Goal: Task Accomplishment & Management: Use online tool/utility

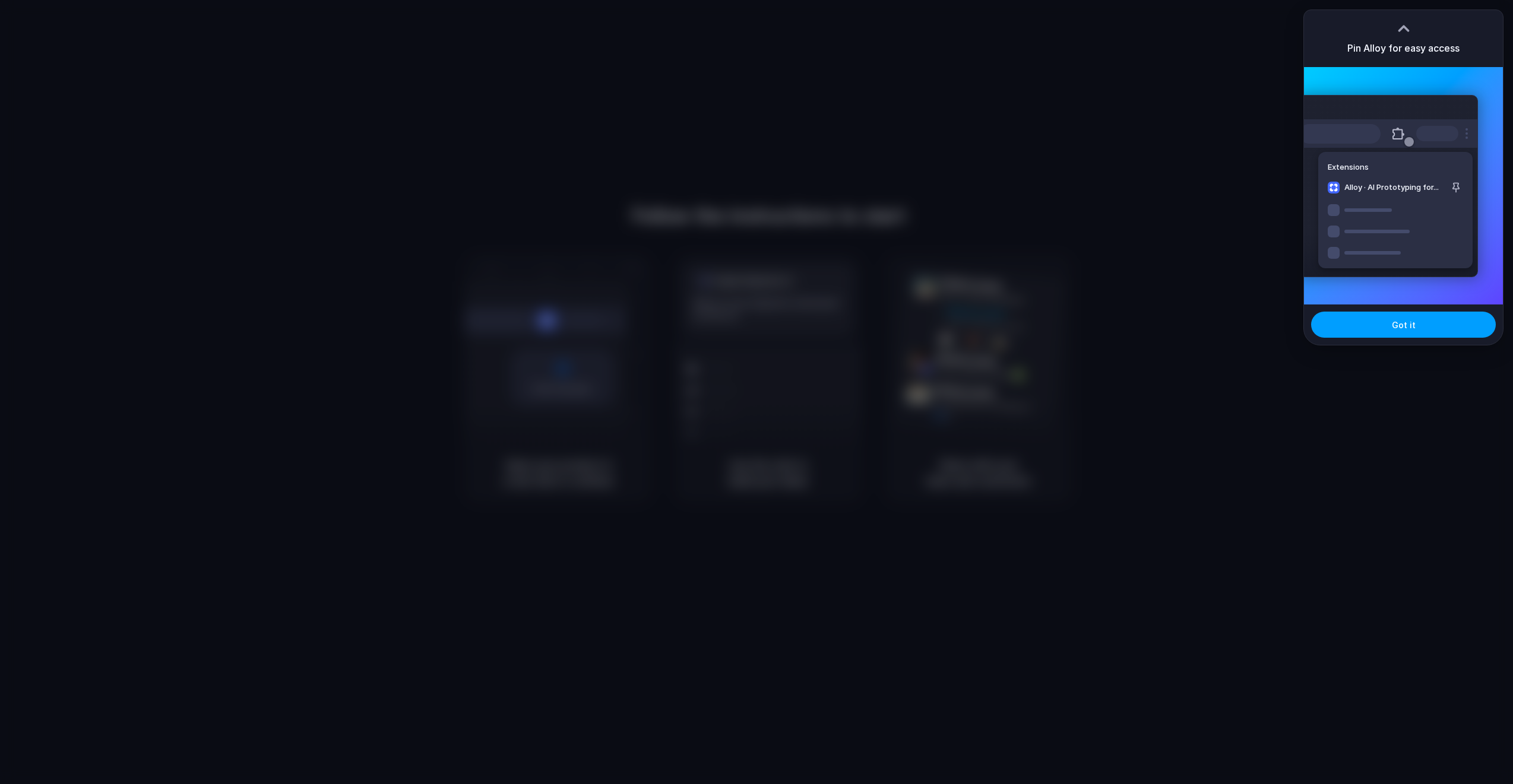
click at [1424, 326] on button "Got it" at bounding box center [1404, 324] width 184 height 26
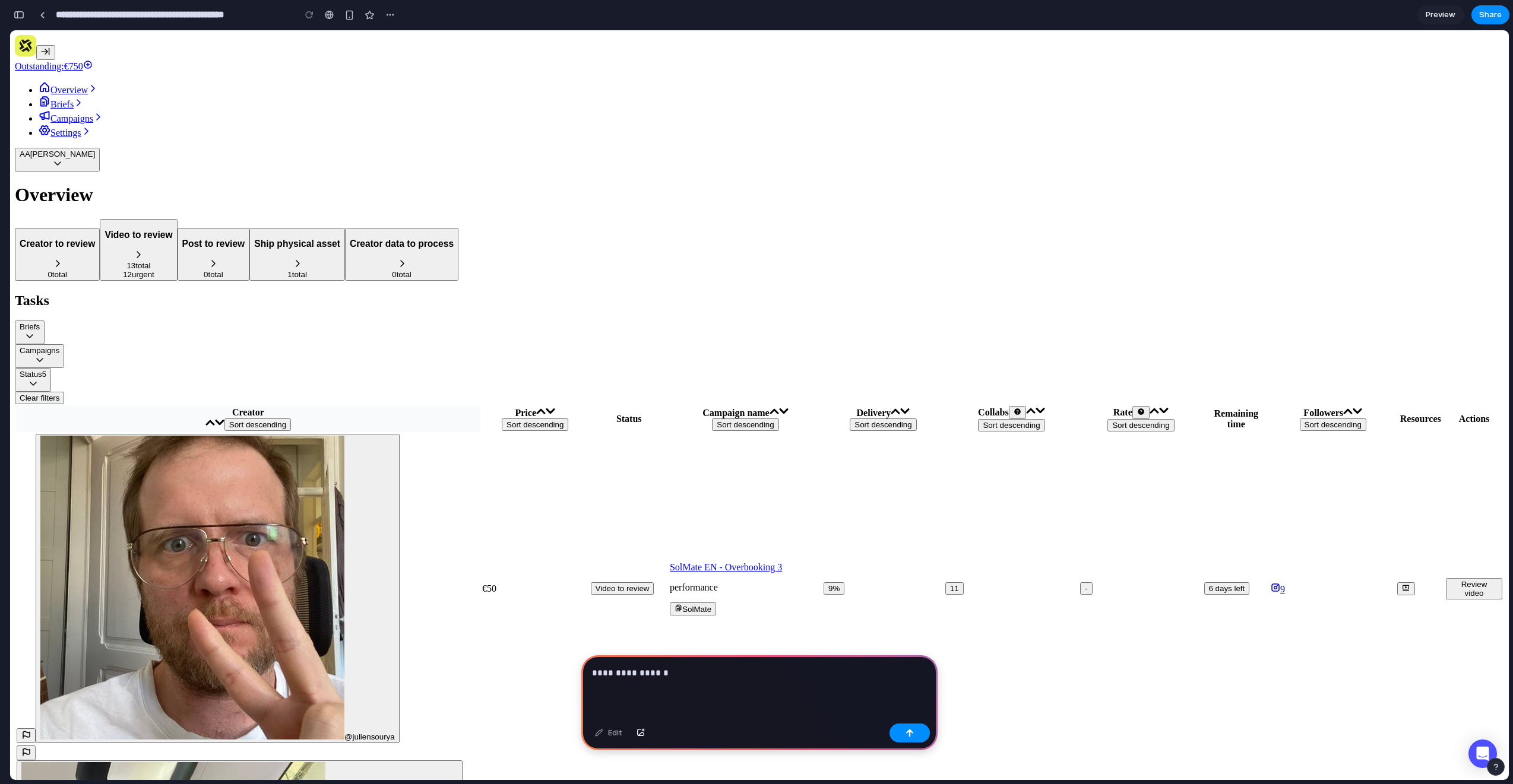
click at [740, 672] on p "**********" at bounding box center [759, 673] width 335 height 14
drag, startPoint x: 792, startPoint y: 673, endPoint x: 841, endPoint y: 696, distance: 54.1
click at [792, 673] on p "**********" at bounding box center [759, 673] width 335 height 14
click at [836, 673] on p "**********" at bounding box center [759, 673] width 335 height 14
drag, startPoint x: 789, startPoint y: 674, endPoint x: 808, endPoint y: 705, distance: 36.4
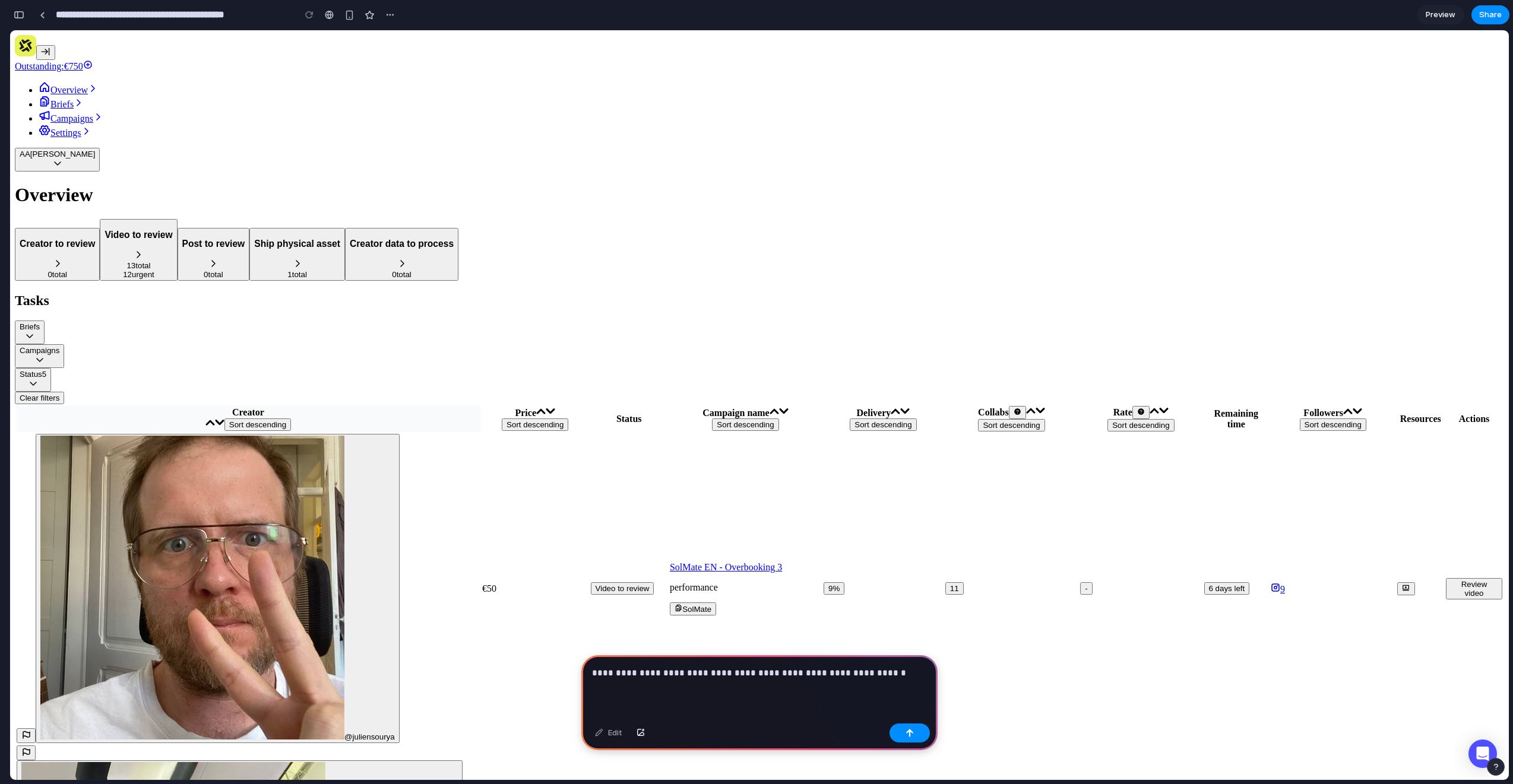
click at [789, 675] on p "**********" at bounding box center [759, 673] width 335 height 14
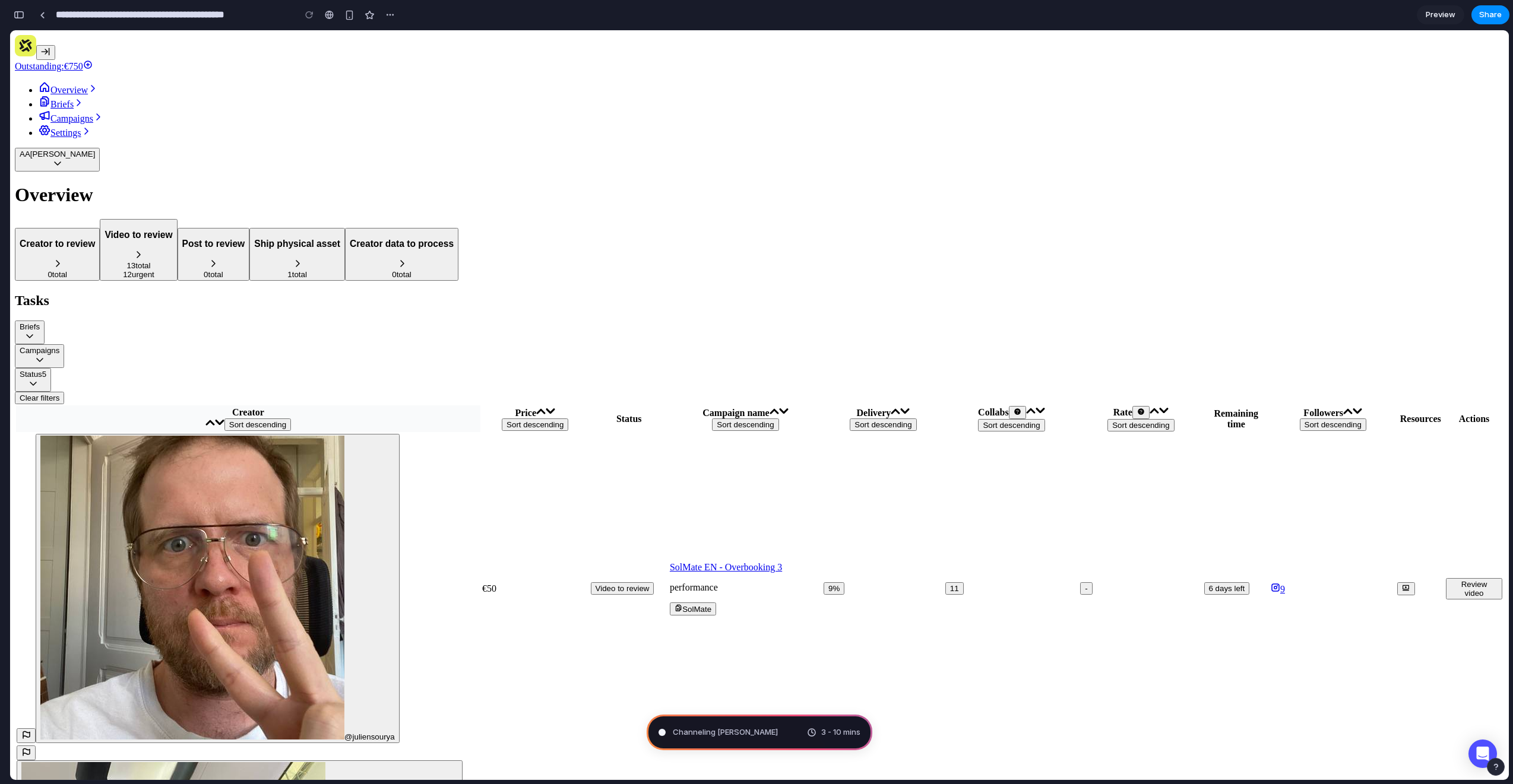
type input "**********"
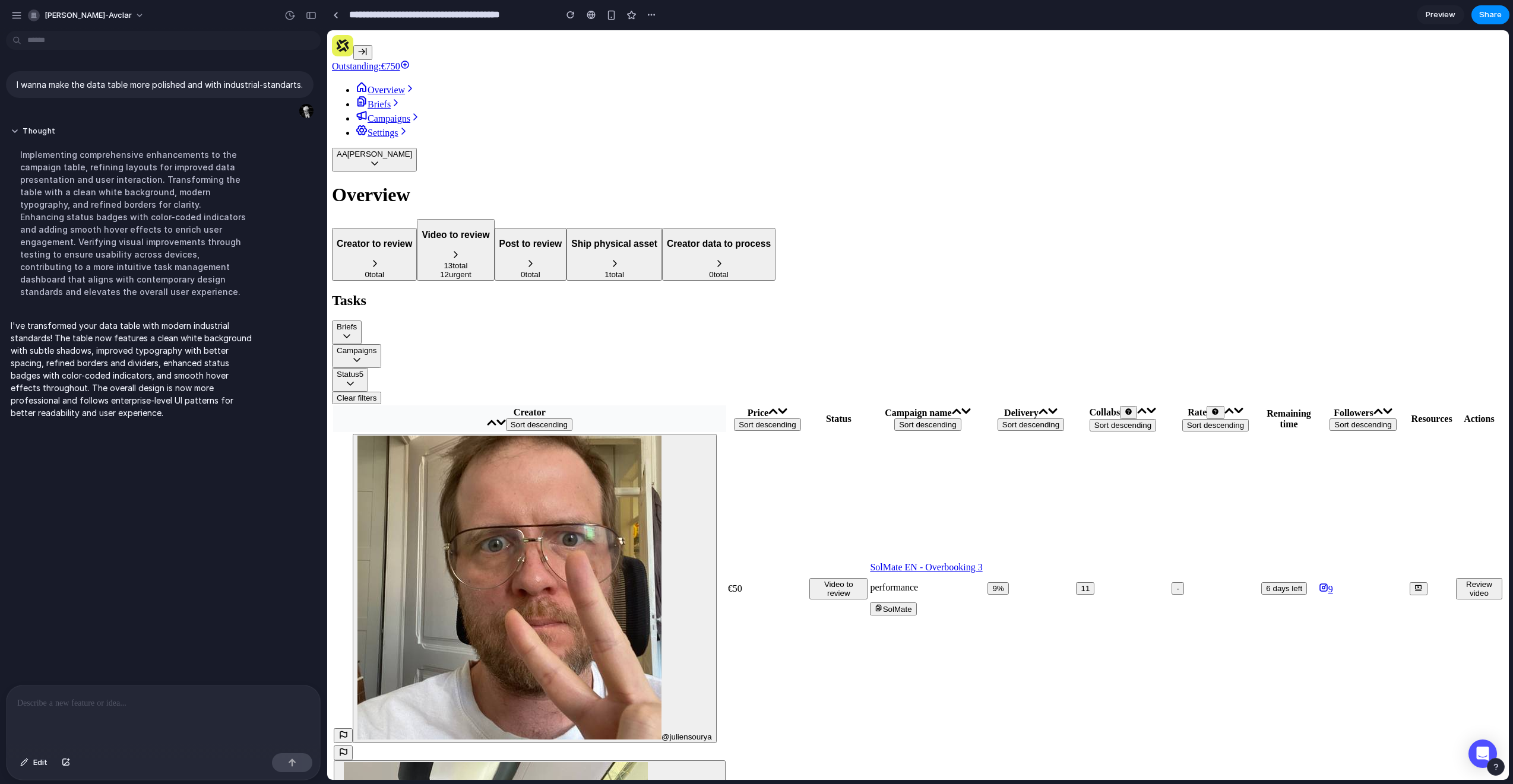
drag, startPoint x: 266, startPoint y: 136, endPoint x: 642, endPoint y: 135, distance: 376.0
click at [243, 83] on p "I wanna make the data table more polished and with industrial-standarts." at bounding box center [159, 84] width 286 height 12
click at [275, 82] on p "I wanna make the data table more polished and with industrial-standarts." at bounding box center [159, 84] width 286 height 12
click at [286, 12] on div "button" at bounding box center [289, 15] width 11 height 11
drag, startPoint x: 181, startPoint y: 53, endPoint x: 182, endPoint y: 148, distance: 95.0
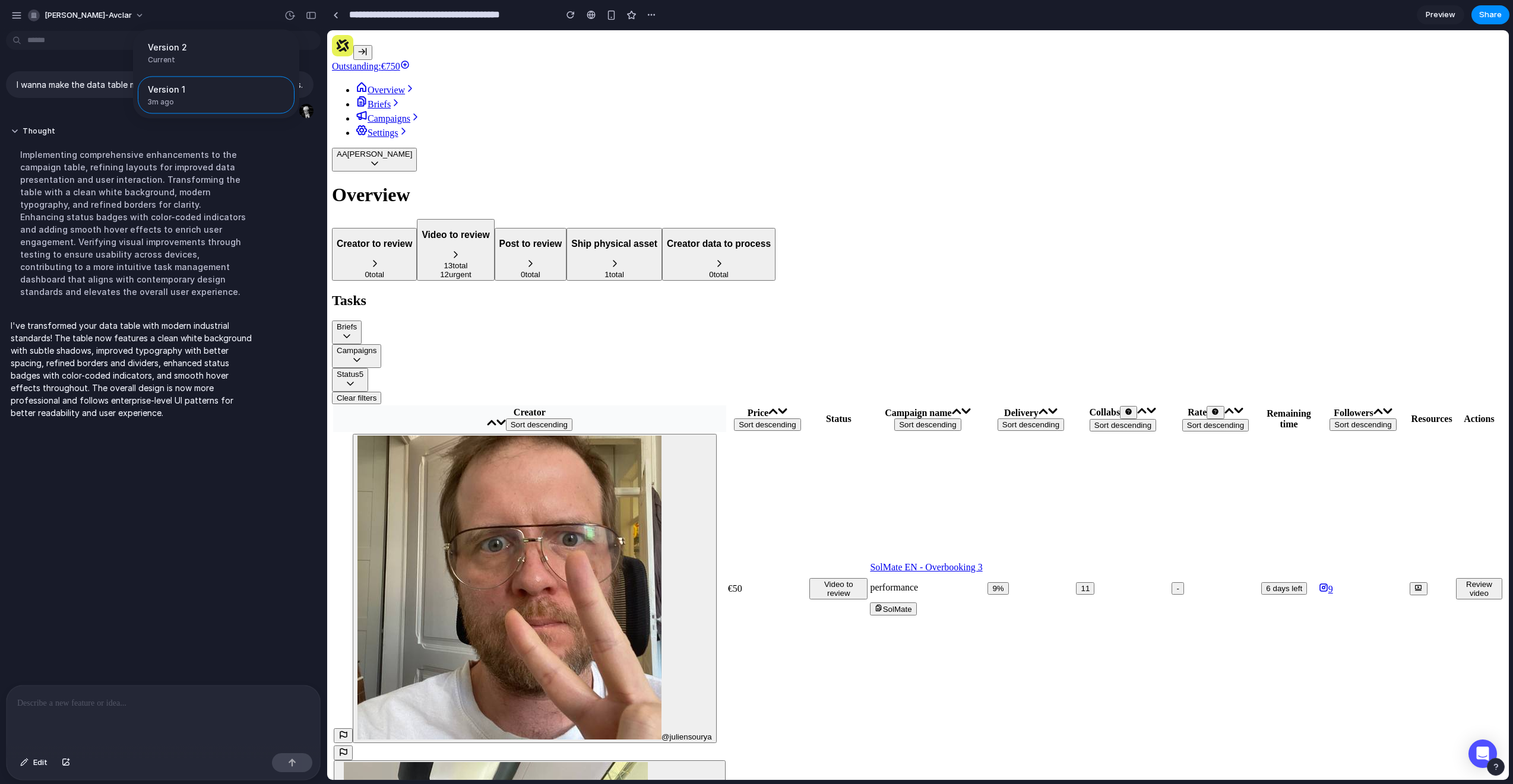
click at [181, 165] on div "Version 2 Current Version 1 3m ago Restore" at bounding box center [756, 392] width 1513 height 784
click at [180, 105] on span "3m ago" at bounding box center [191, 102] width 86 height 11
drag, startPoint x: 181, startPoint y: 58, endPoint x: 234, endPoint y: 197, distance: 148.8
click at [198, 189] on div "Version 2 Current Version 1 3m ago Restore" at bounding box center [756, 392] width 1513 height 784
click at [258, 200] on div "Version 2 Current Version 1 3m ago Restore" at bounding box center [756, 392] width 1513 height 784
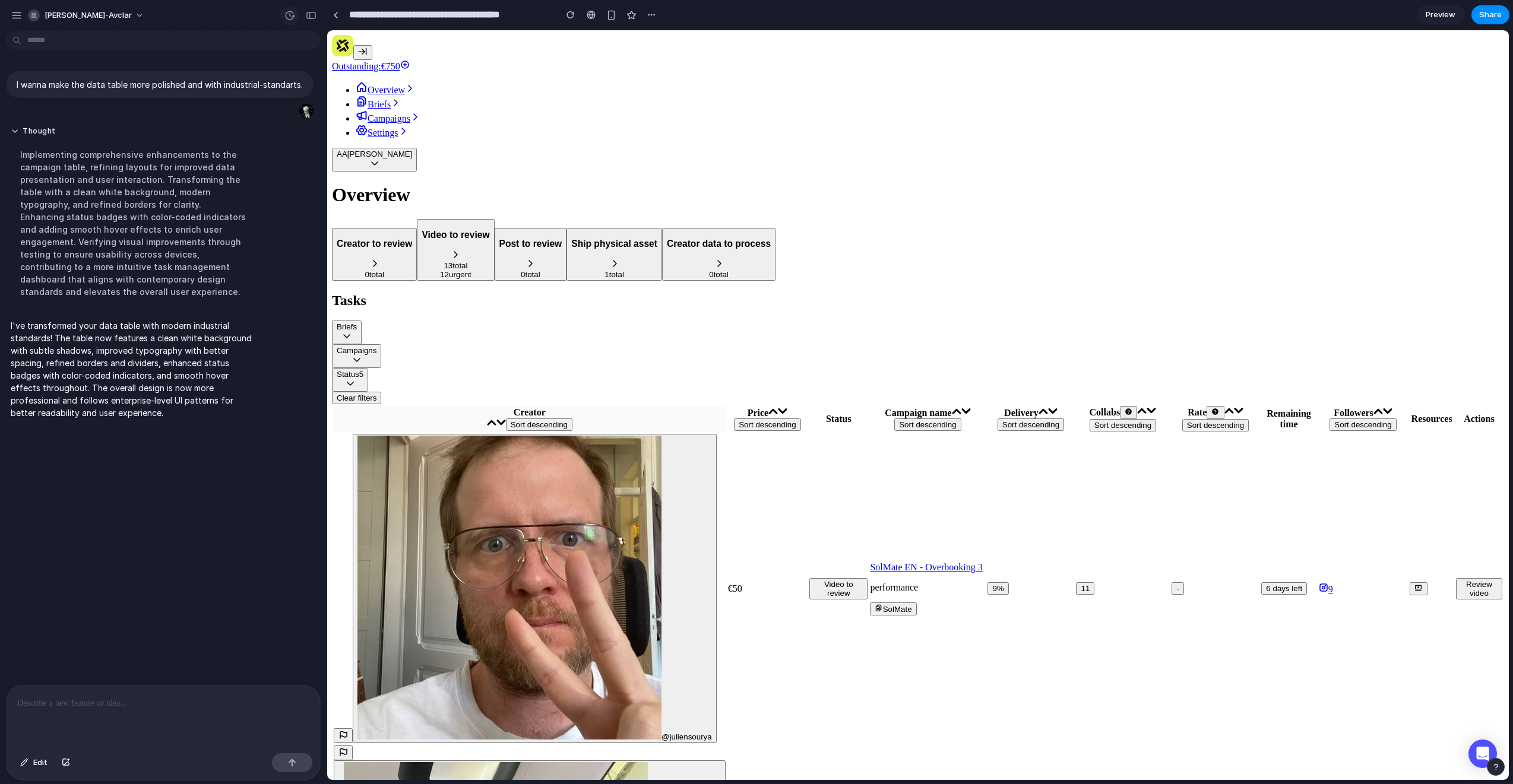
click at [292, 15] on div "button" at bounding box center [289, 15] width 11 height 11
click at [211, 98] on span "3m ago" at bounding box center [191, 102] width 86 height 11
click at [257, 94] on span "Restore" at bounding box center [263, 95] width 29 height 12
click at [149, 705] on p at bounding box center [163, 703] width 292 height 14
click at [194, 721] on div "**********" at bounding box center [163, 717] width 314 height 63
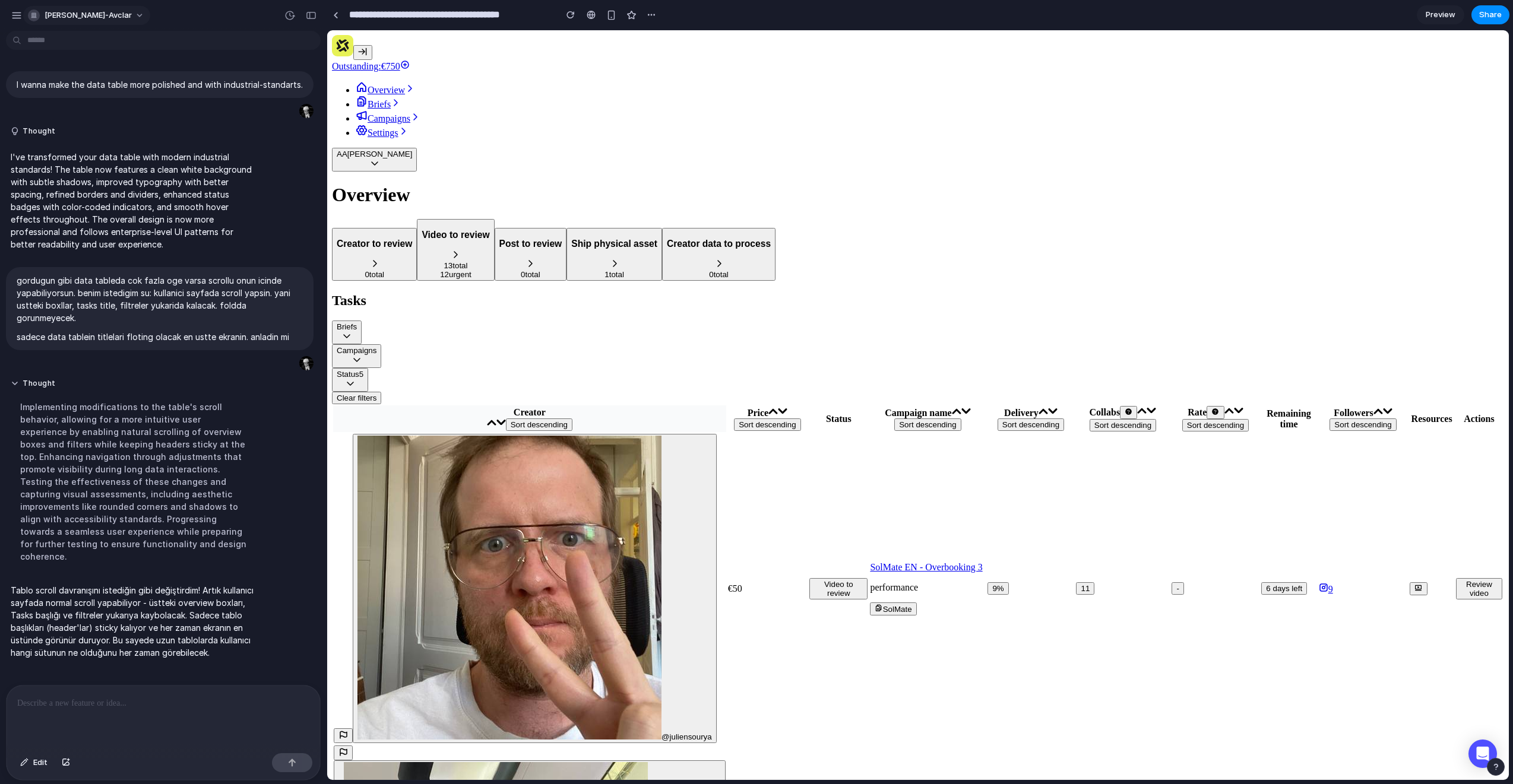
click at [111, 14] on span "ahmet-bugra-avclar" at bounding box center [88, 15] width 87 height 12
click at [111, 14] on div "Settings Invite members Change theme Sign out" at bounding box center [756, 392] width 1513 height 784
click at [652, 15] on div "button" at bounding box center [651, 15] width 10 height 10
click at [667, 56] on span "Delete" at bounding box center [675, 60] width 25 height 12
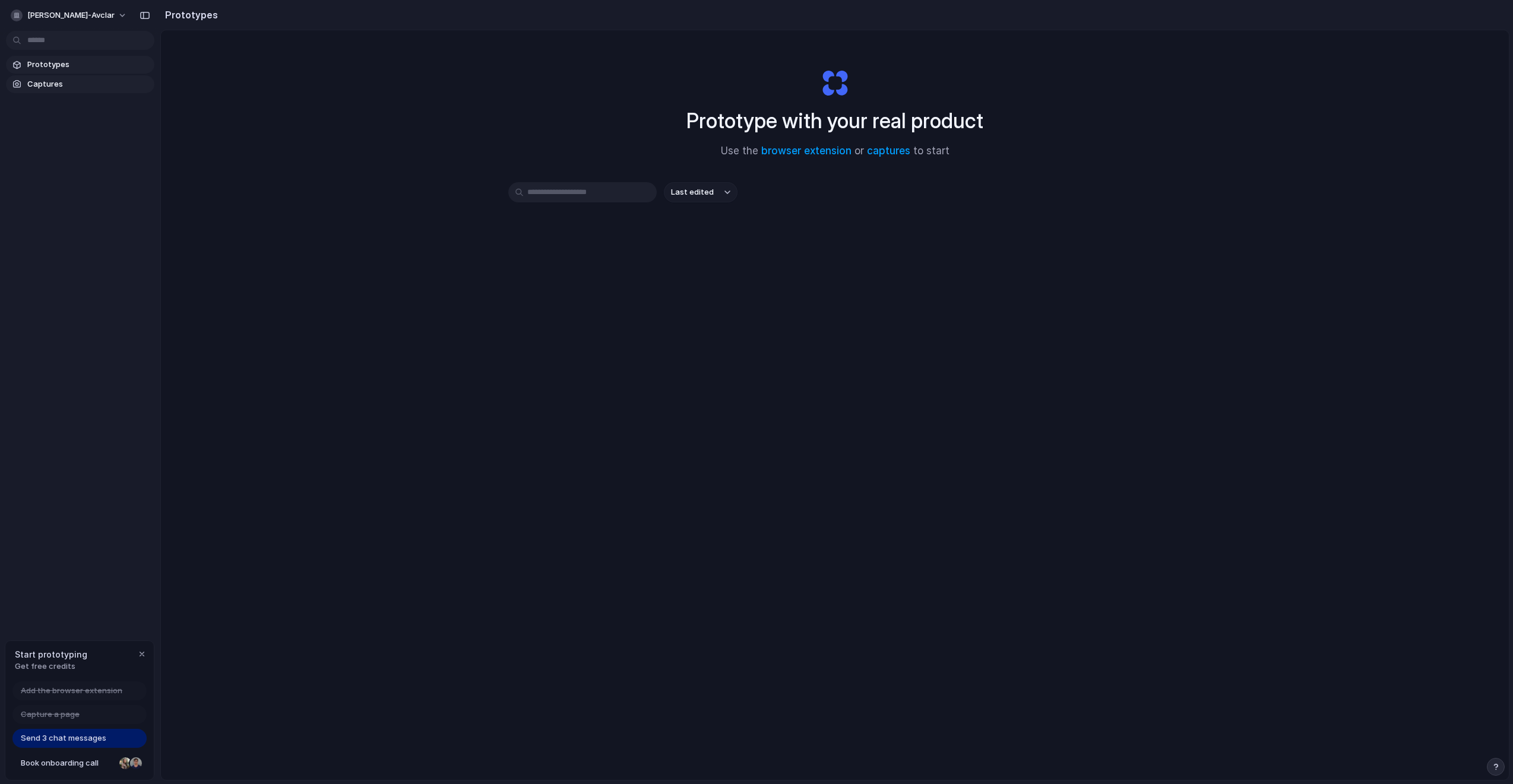
click at [81, 86] on span "Captures" at bounding box center [88, 84] width 122 height 12
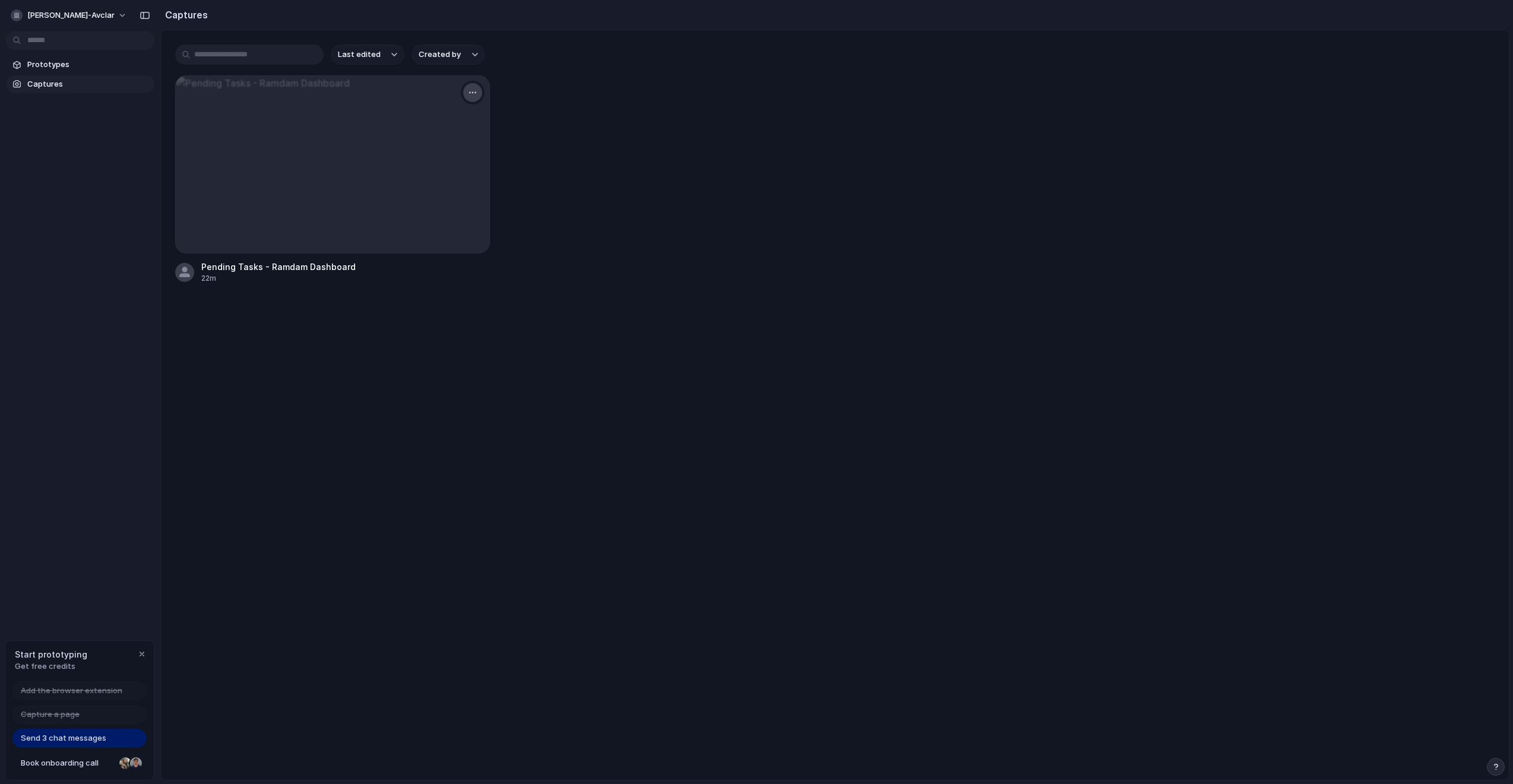
click at [478, 97] on div "button" at bounding box center [473, 92] width 10 height 10
click at [430, 198] on li "Delete" at bounding box center [434, 196] width 93 height 19
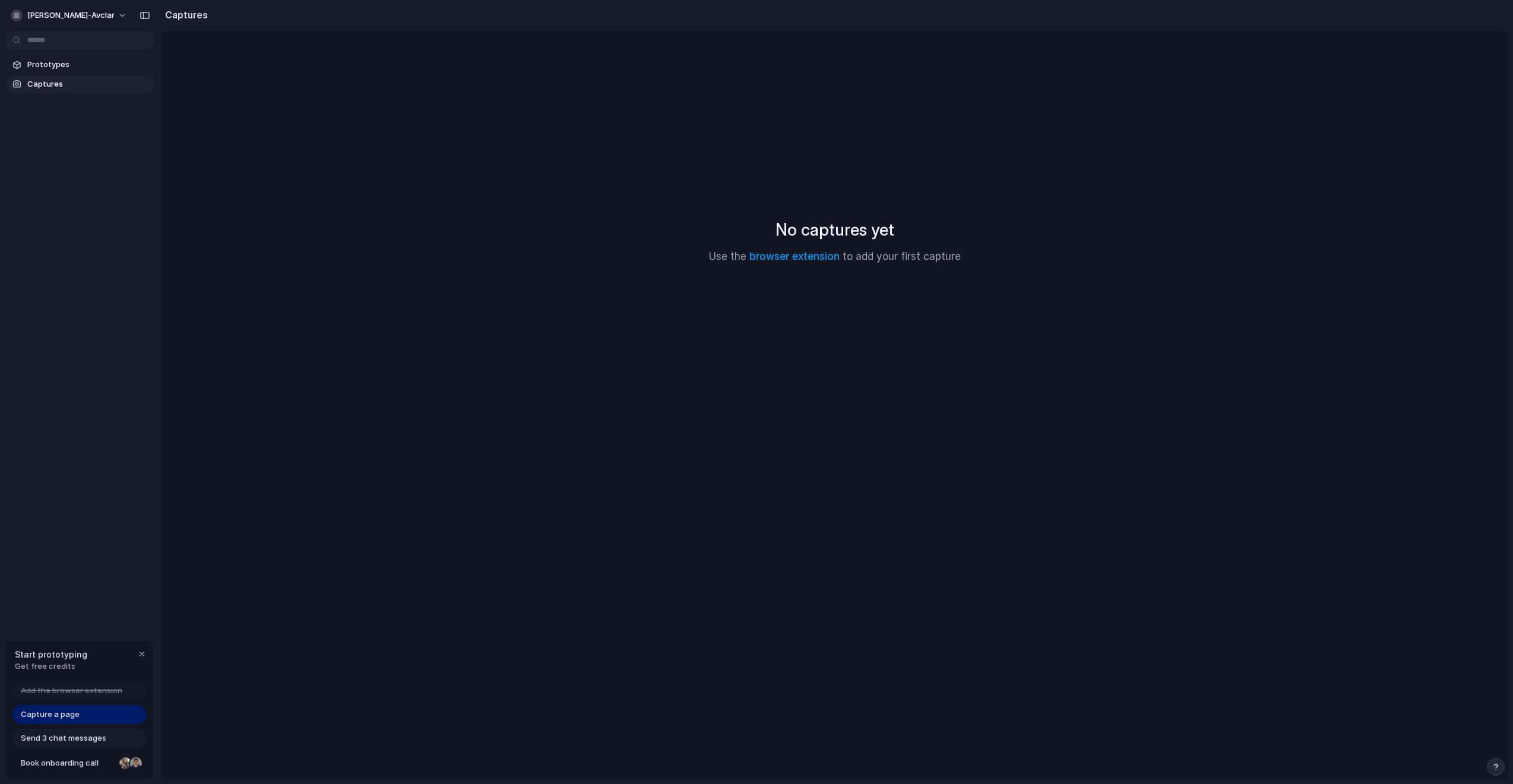
click at [487, 163] on div "No captures yet Use the browser extension to add your first capture" at bounding box center [835, 241] width 1320 height 392
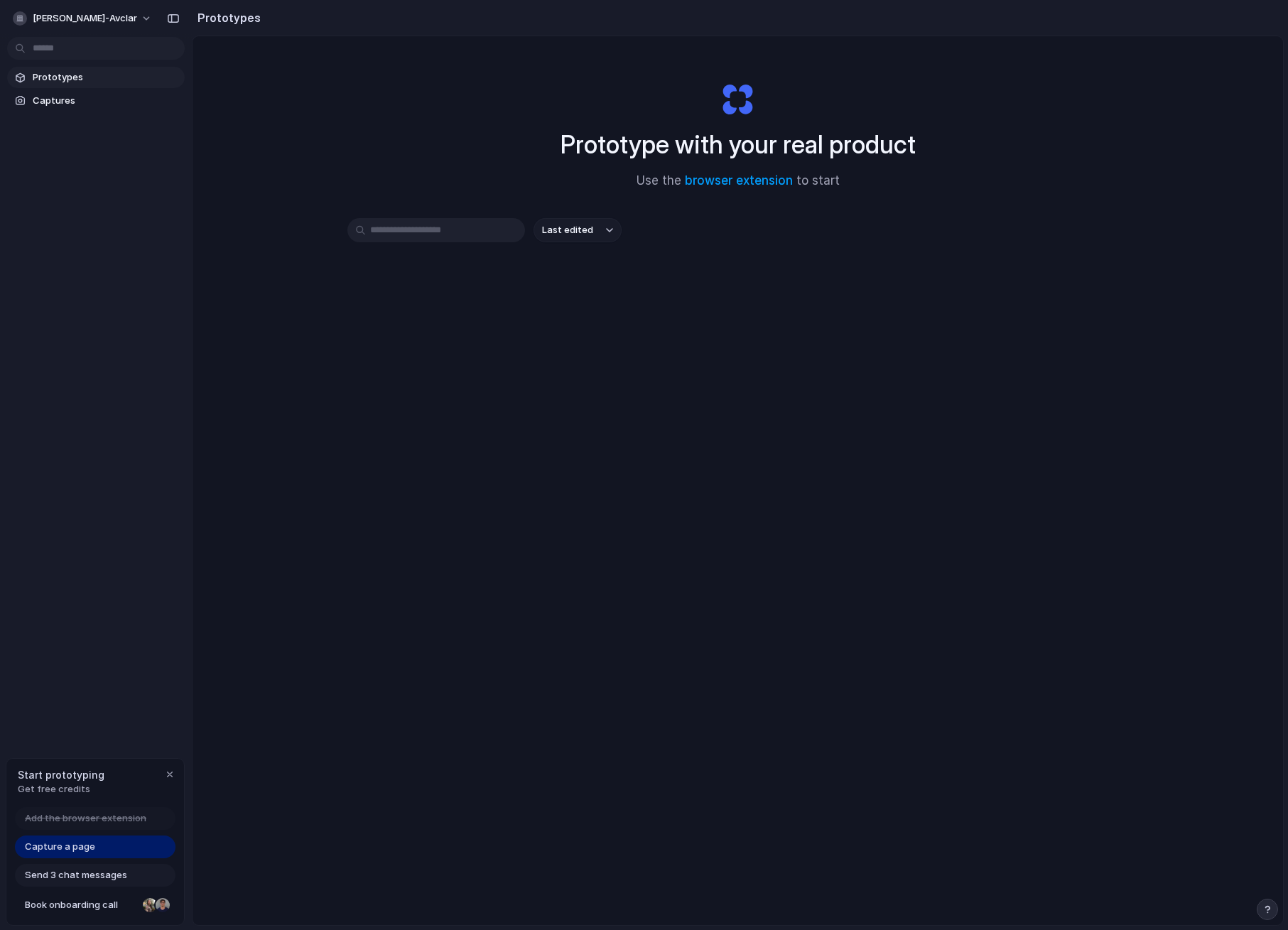
click at [968, 344] on div "Prototype with your real product Use the browser extension to start Last edited" at bounding box center [738, 518] width 1091 height 964
